Goal: Find specific page/section: Find specific page/section

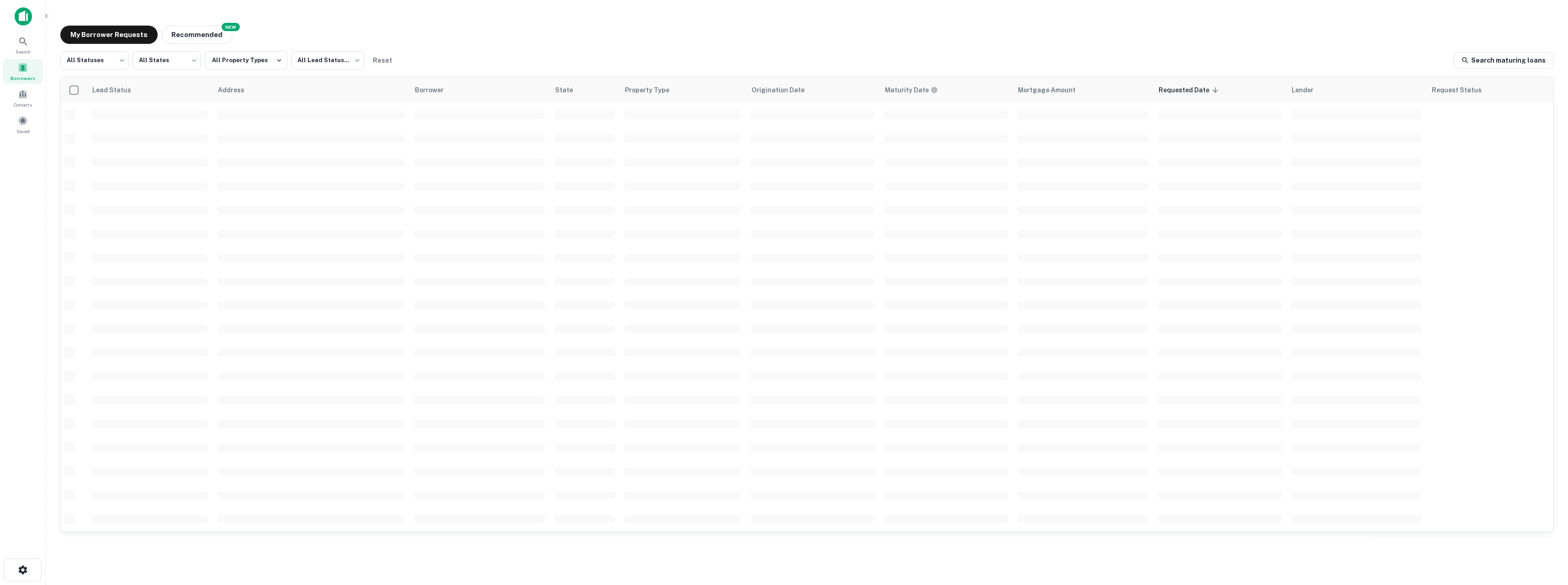
scroll to position [166, 0]
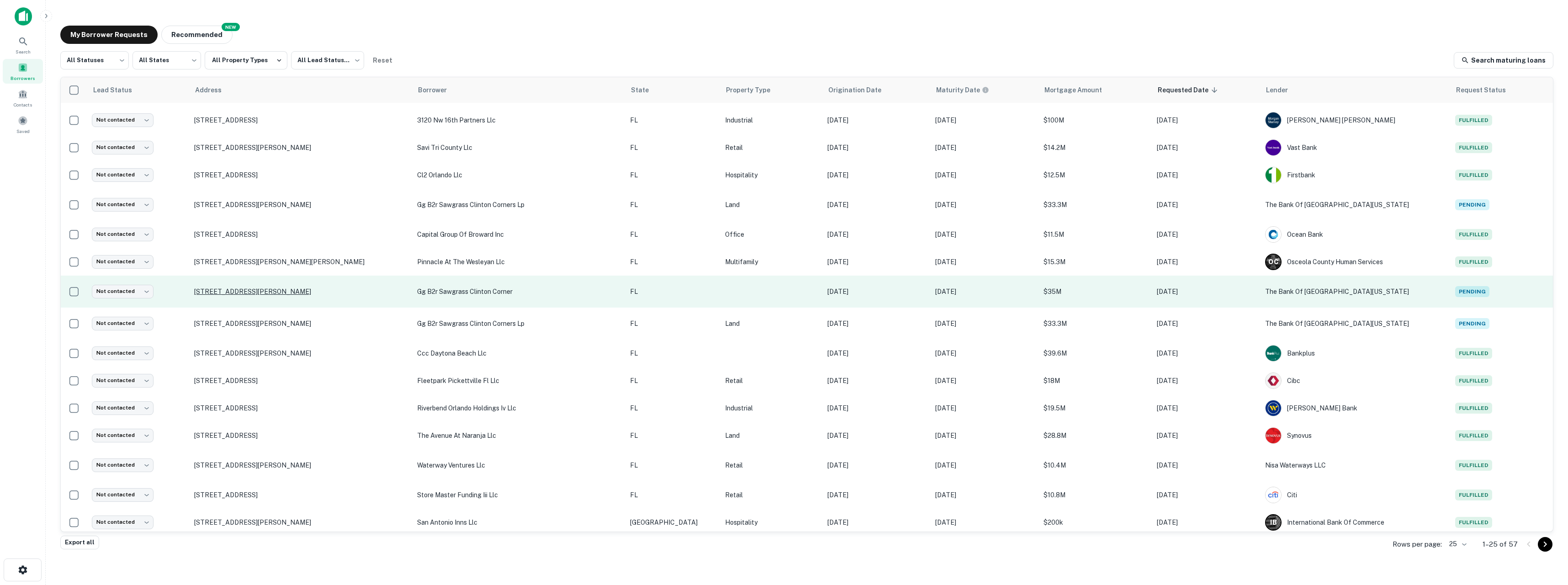
click at [234, 290] on p "[STREET_ADDRESS][PERSON_NAME]" at bounding box center [301, 292] width 214 height 9
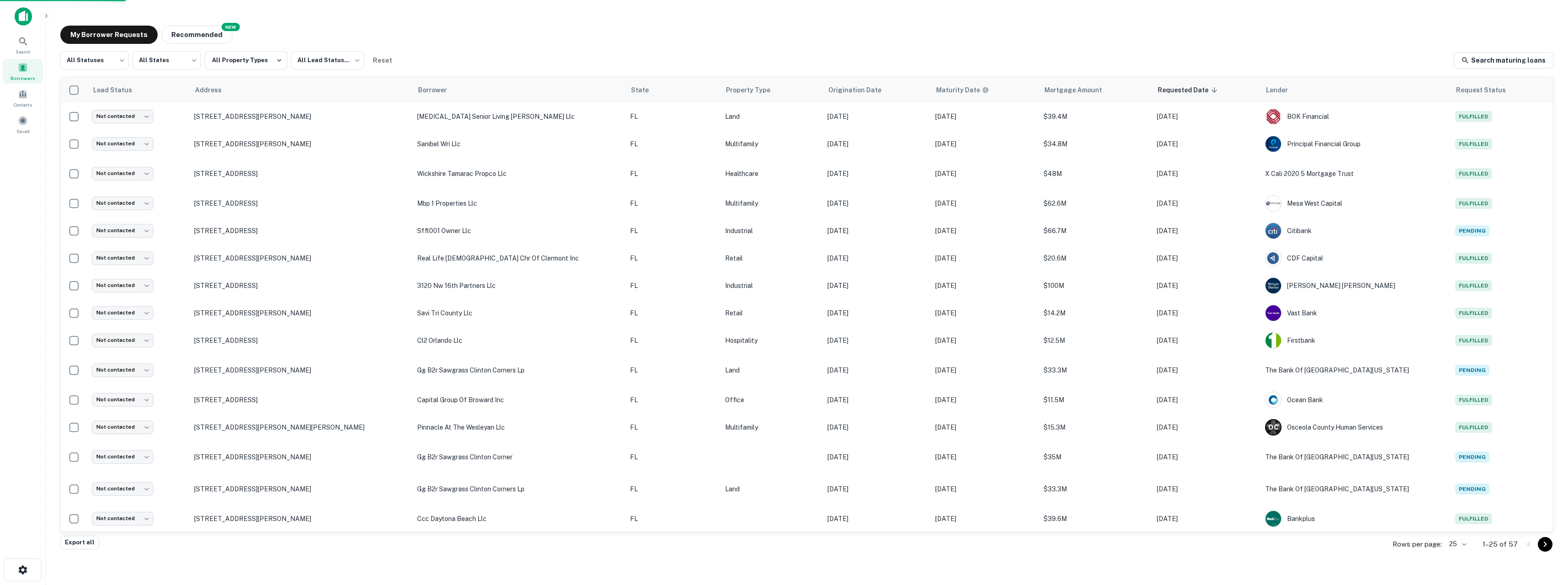
scroll to position [166, 0]
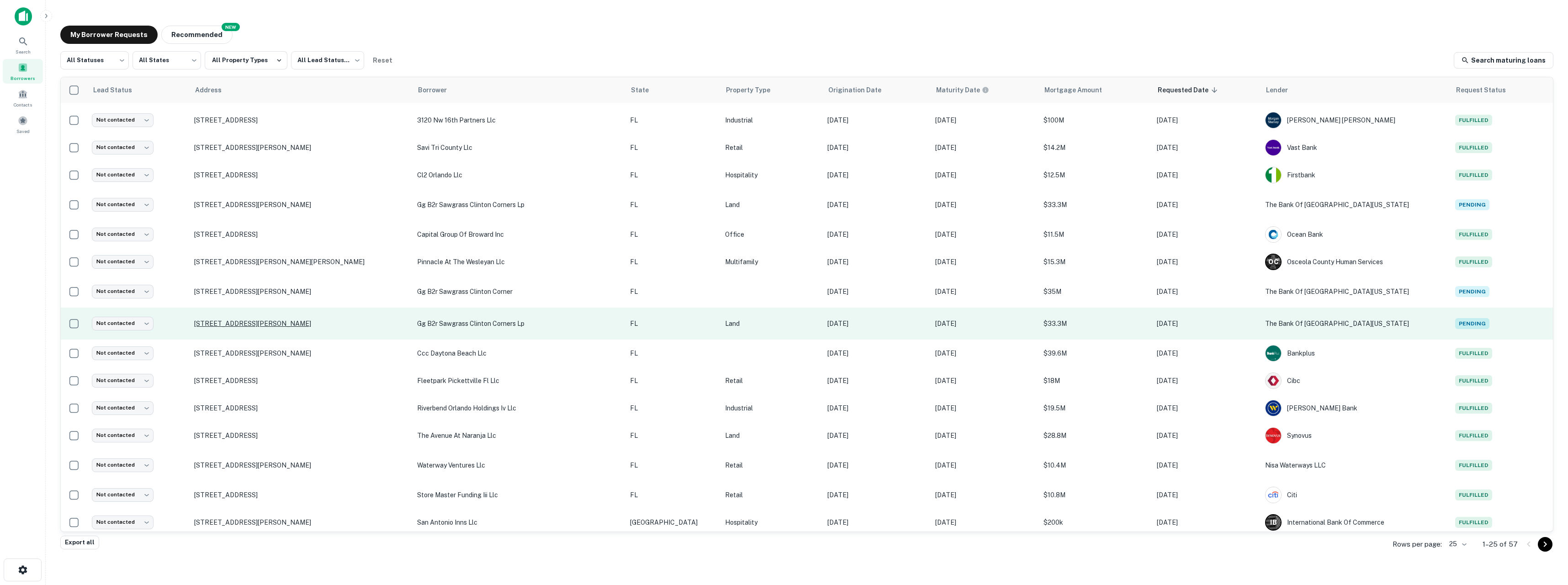
click at [226, 326] on p "[STREET_ADDRESS][PERSON_NAME]" at bounding box center [301, 324] width 214 height 9
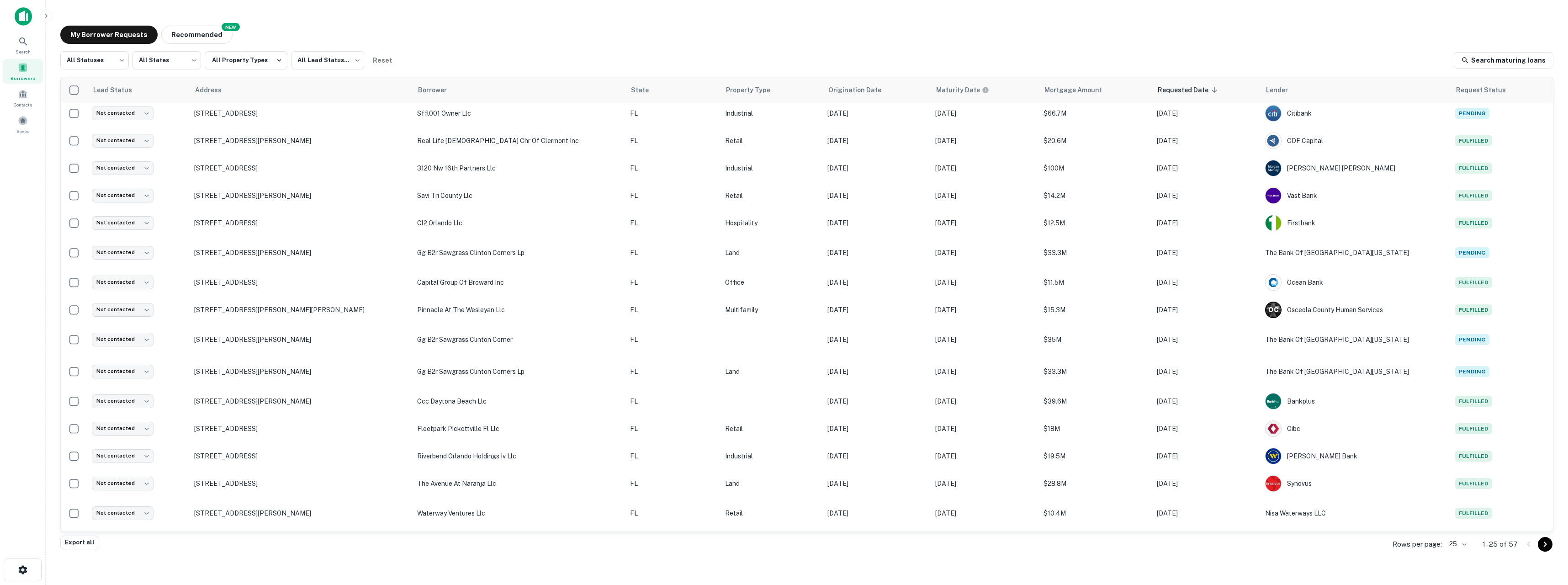
scroll to position [166, 0]
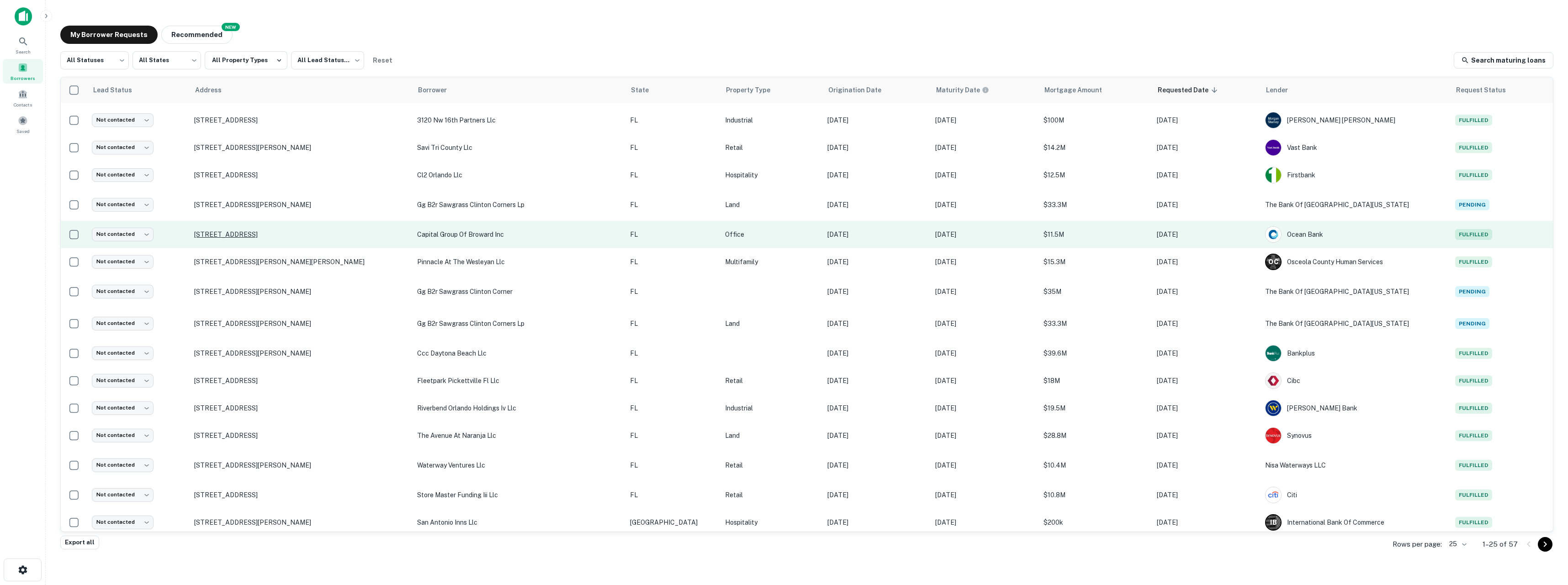
click at [227, 237] on p "[STREET_ADDRESS]" at bounding box center [301, 234] width 214 height 9
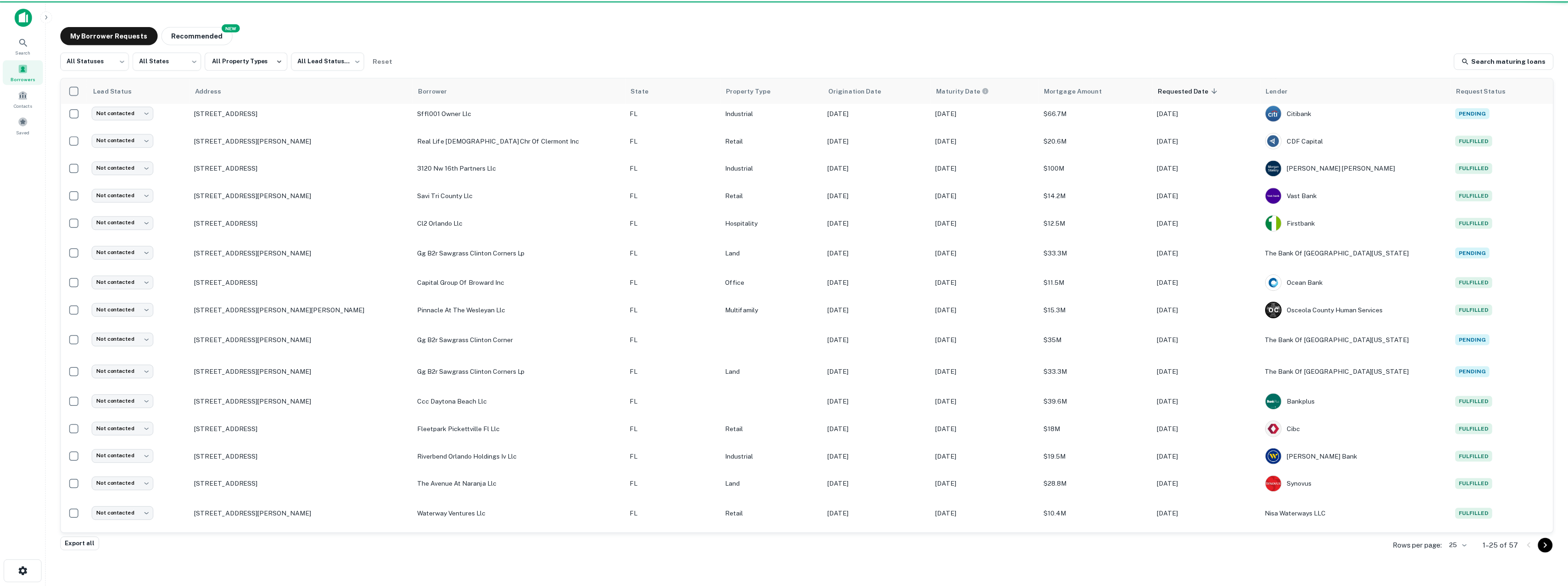
scroll to position [166, 0]
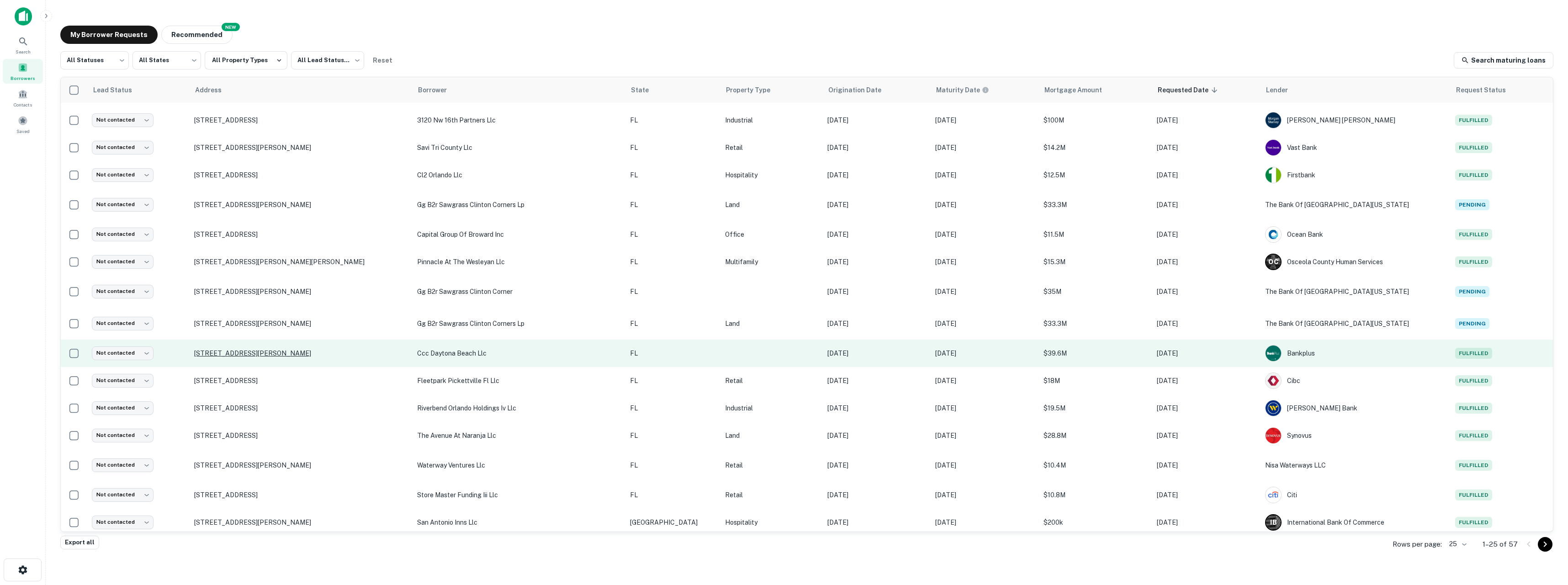
click at [276, 357] on p "[STREET_ADDRESS][PERSON_NAME]" at bounding box center [301, 353] width 214 height 9
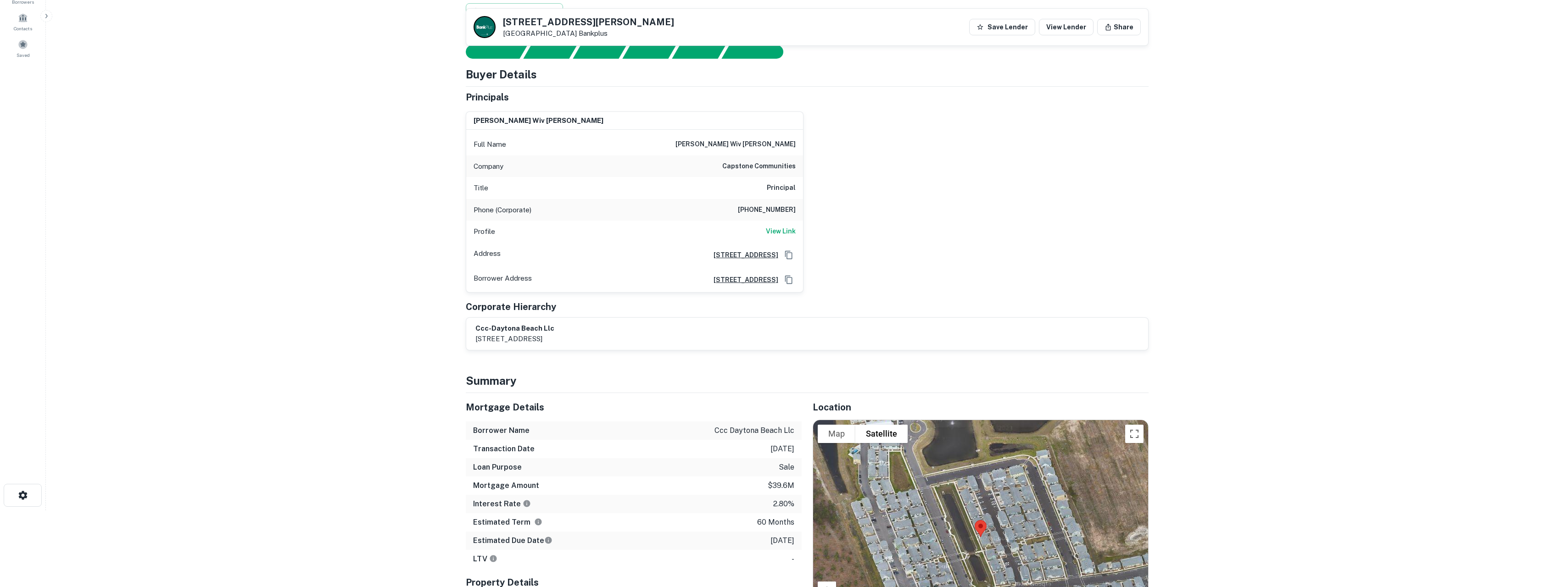
scroll to position [74, 0]
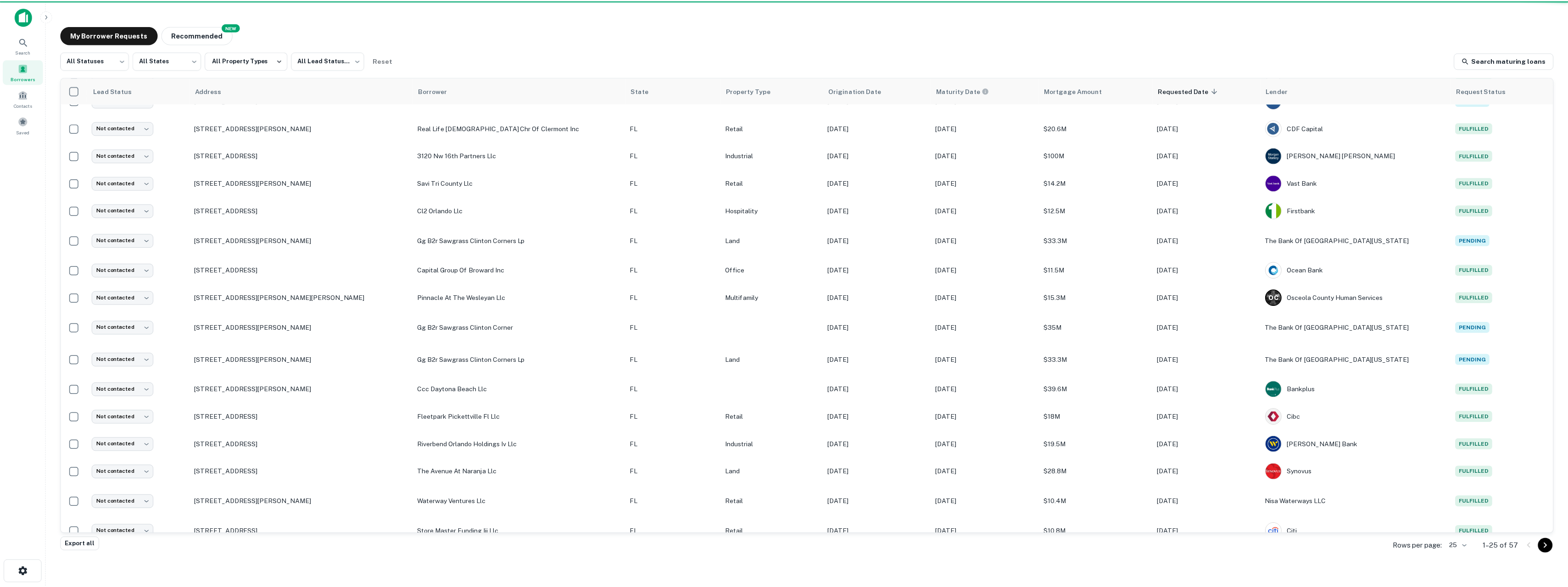
scroll to position [166, 0]
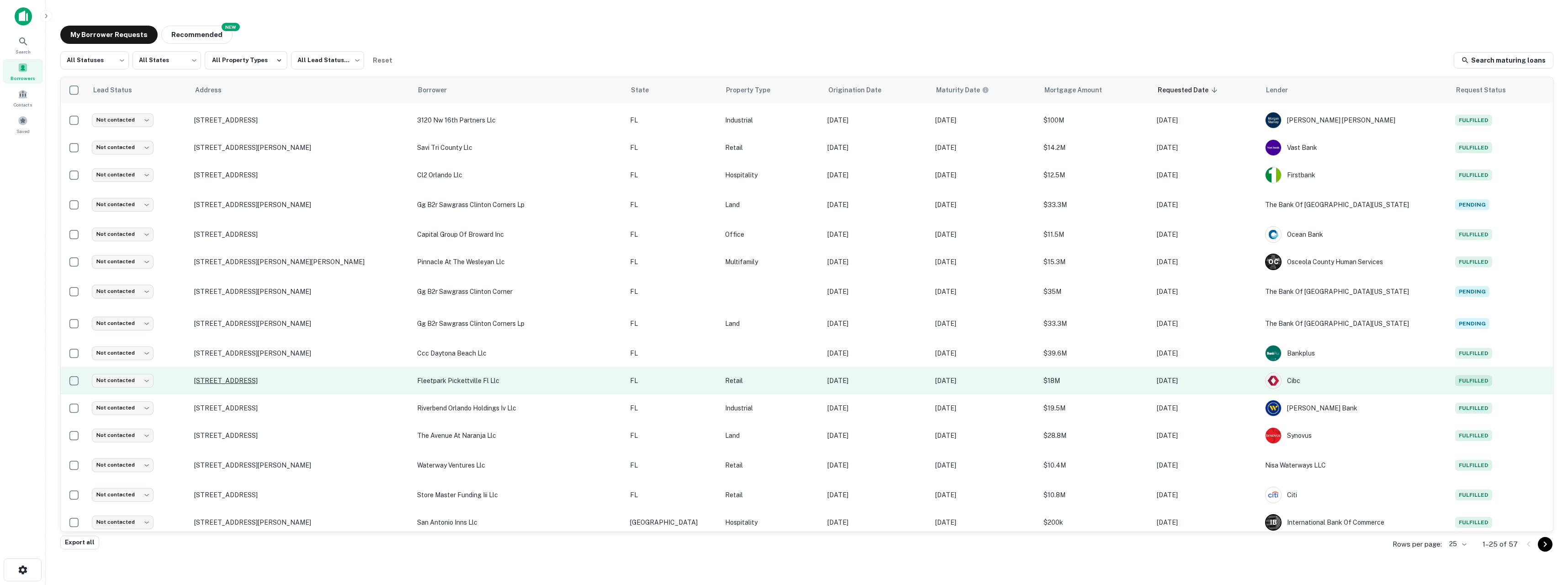
click at [239, 379] on p "[STREET_ADDRESS]" at bounding box center [301, 380] width 214 height 9
